Goal: Find specific fact

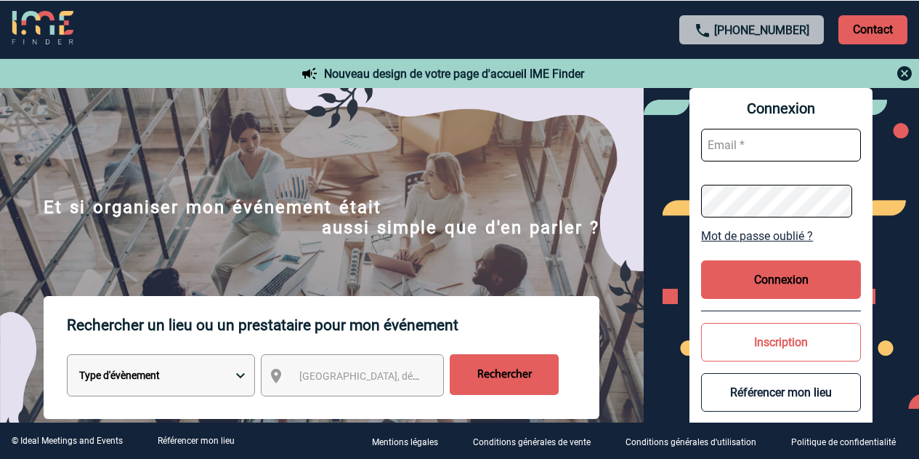
scroll to position [1742, 0]
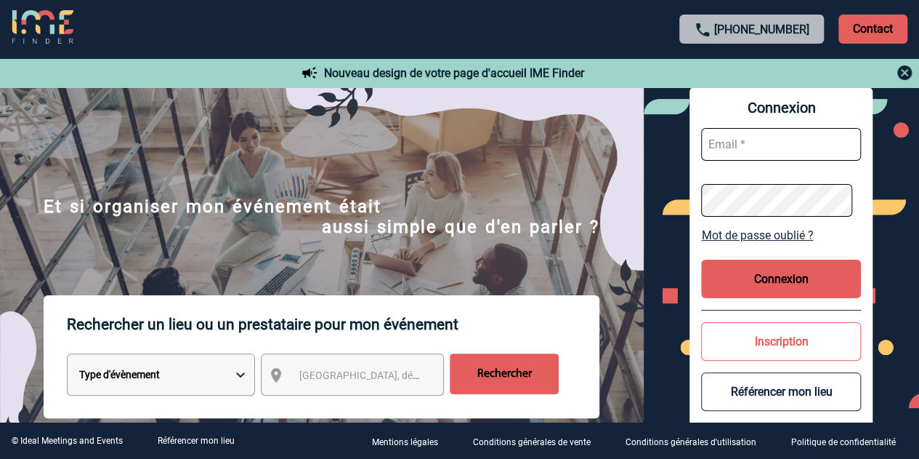
click at [440, 16] on div "+33 1 45 72 07 14 Contact" at bounding box center [459, 29] width 919 height 58
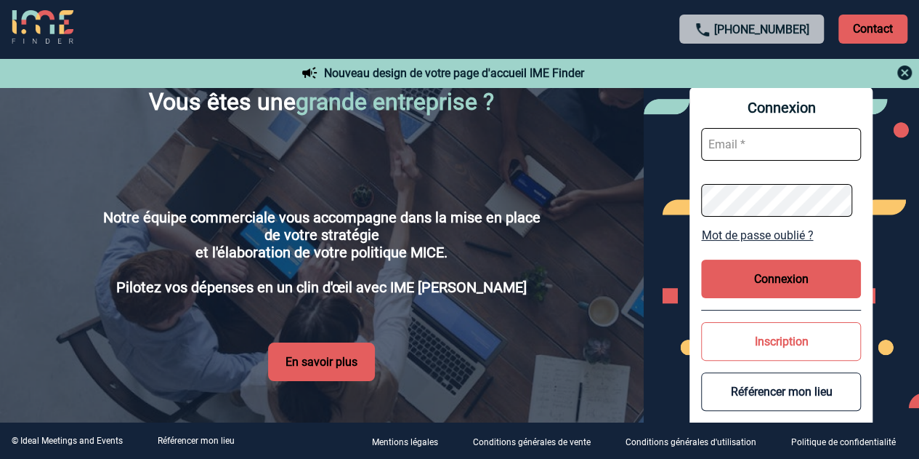
scroll to position [2648, 0]
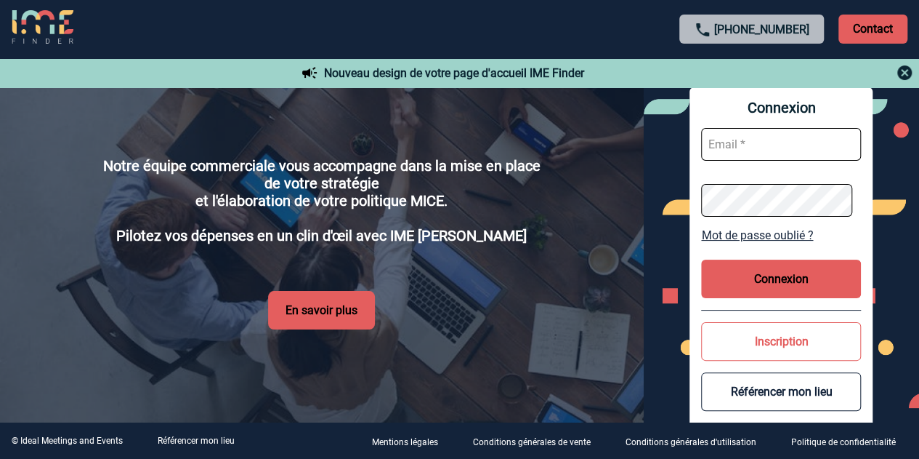
click at [416, 438] on p "Mentions légales" at bounding box center [405, 442] width 66 height 10
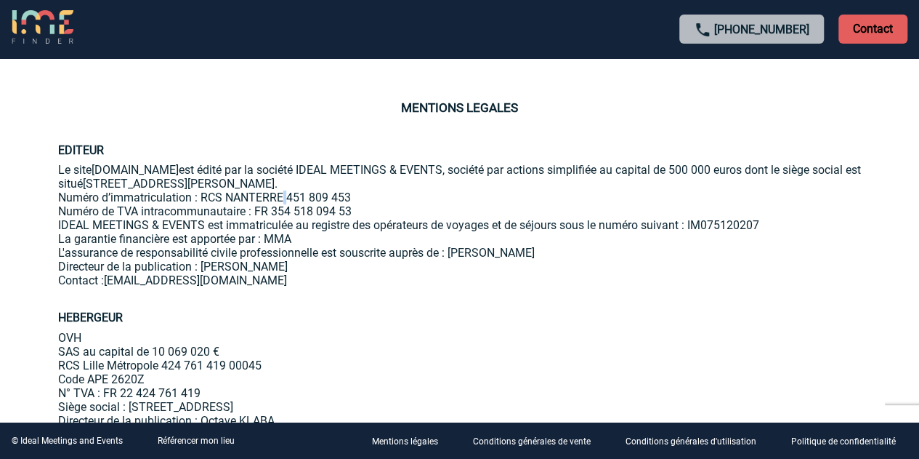
click at [286, 197] on p "Numéro d’immatriculation : RCS NANTERRE 451 809 453" at bounding box center [460, 197] width 804 height 14
click at [289, 196] on p "Numéro d’immatriculation : RCS NANTERRE 451 809 453" at bounding box center [460, 197] width 804 height 14
click at [535, 437] on p "Conditions générales de vente" at bounding box center [532, 442] width 118 height 10
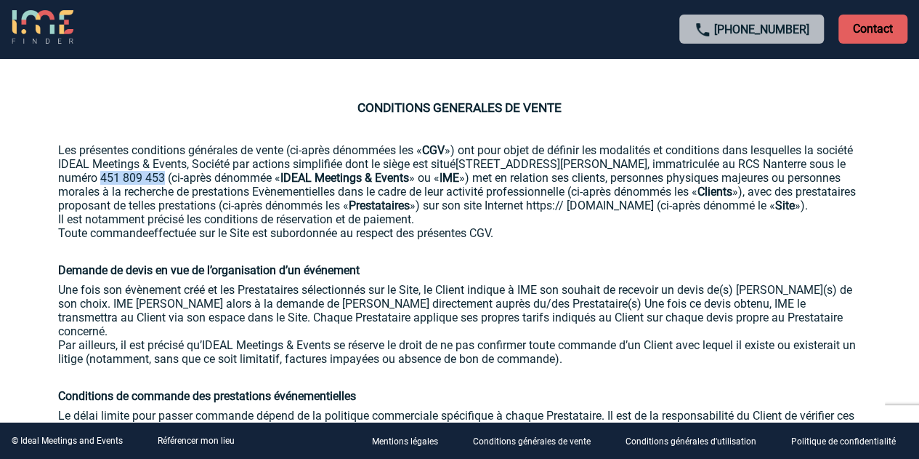
drag, startPoint x: 213, startPoint y: 177, endPoint x: 273, endPoint y: 179, distance: 60.4
click at [273, 179] on p "Les présentes conditions générales de vente (ci-après dénommées les « CGV ») on…" at bounding box center [460, 177] width 804 height 69
copy p "451 809 453"
